Goal: Task Accomplishment & Management: Manage account settings

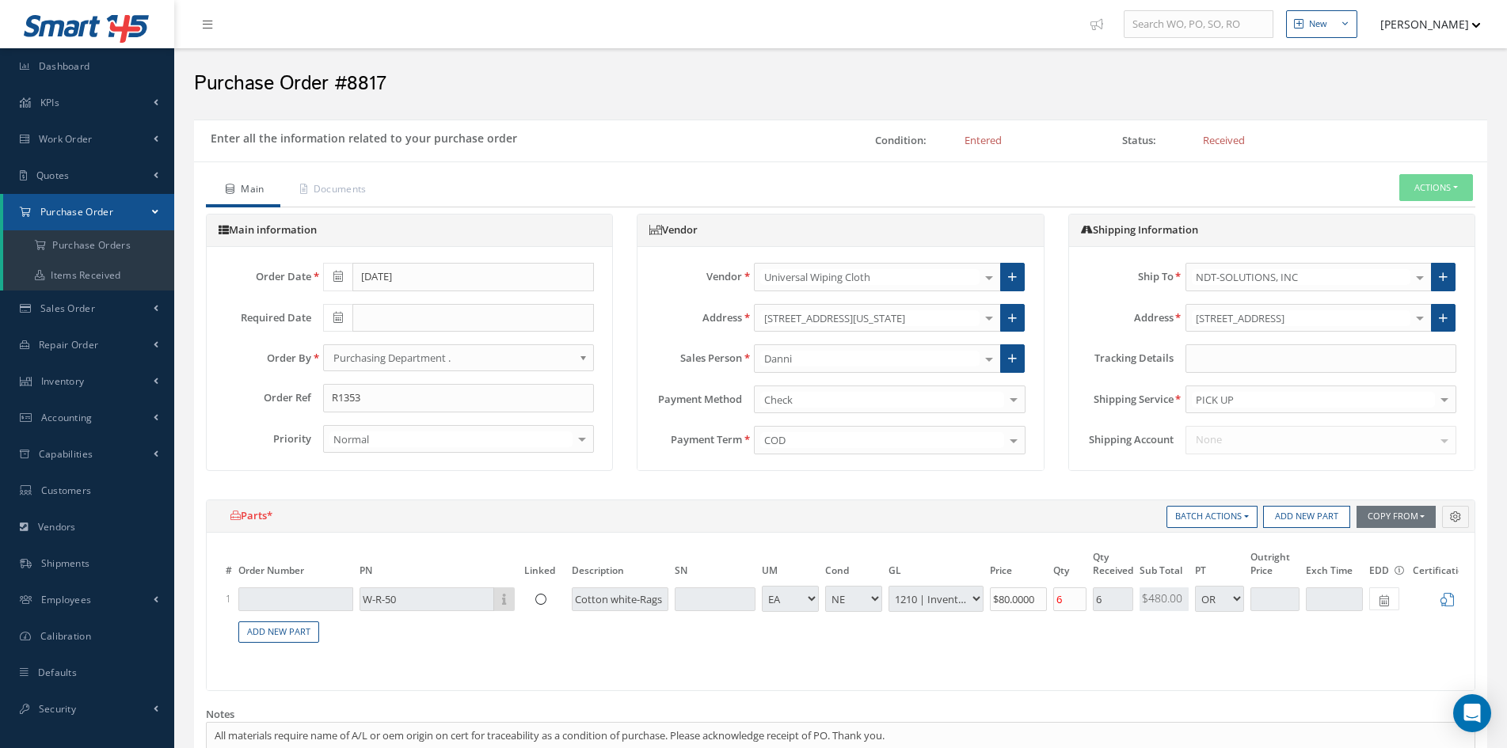
select select "1"
select select "5"
select select "7"
select select "1"
click at [62, 409] on link "Accounting" at bounding box center [87, 418] width 174 height 36
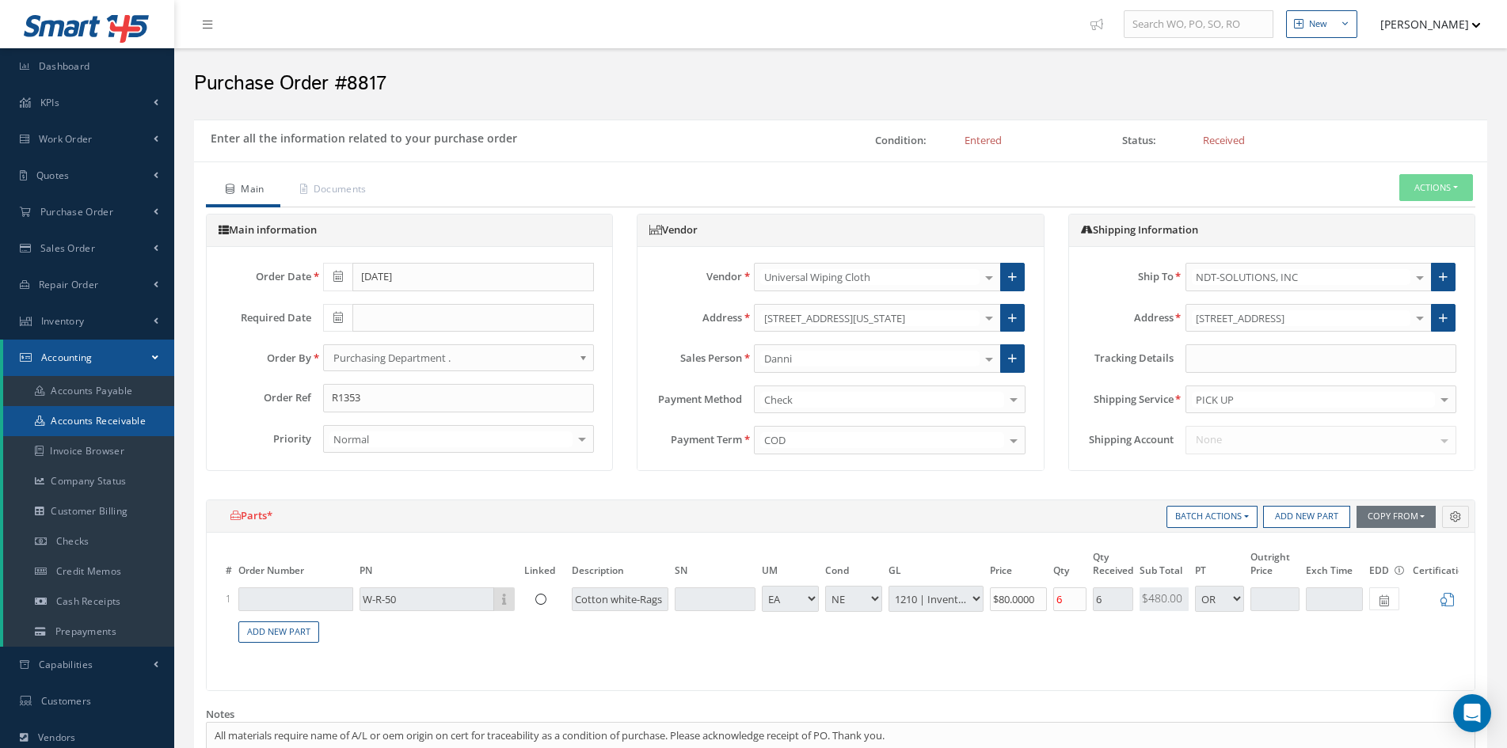
click at [97, 415] on link "Accounts Receivable" at bounding box center [88, 421] width 171 height 30
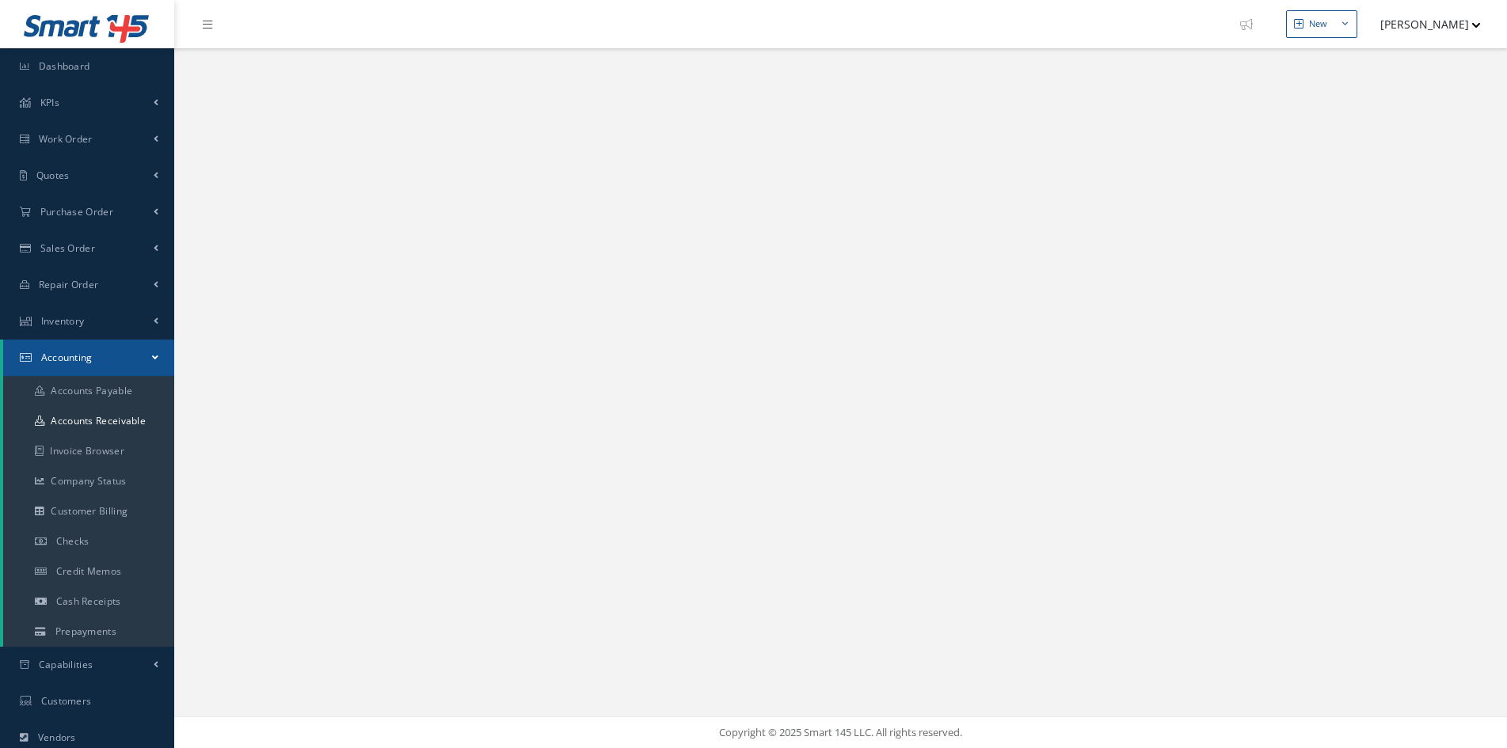
select select "25"
